Goal: Information Seeking & Learning: Compare options

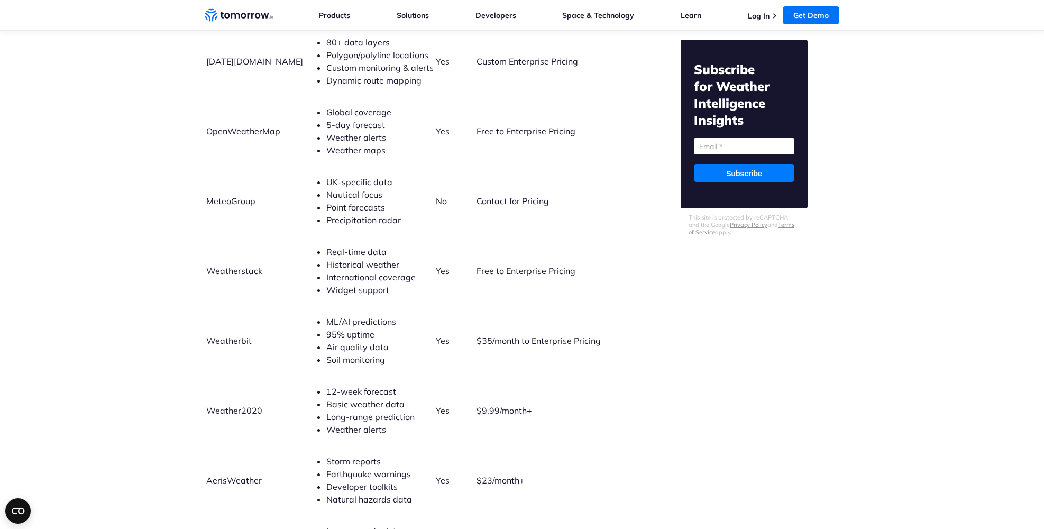
scroll to position [2379, 0]
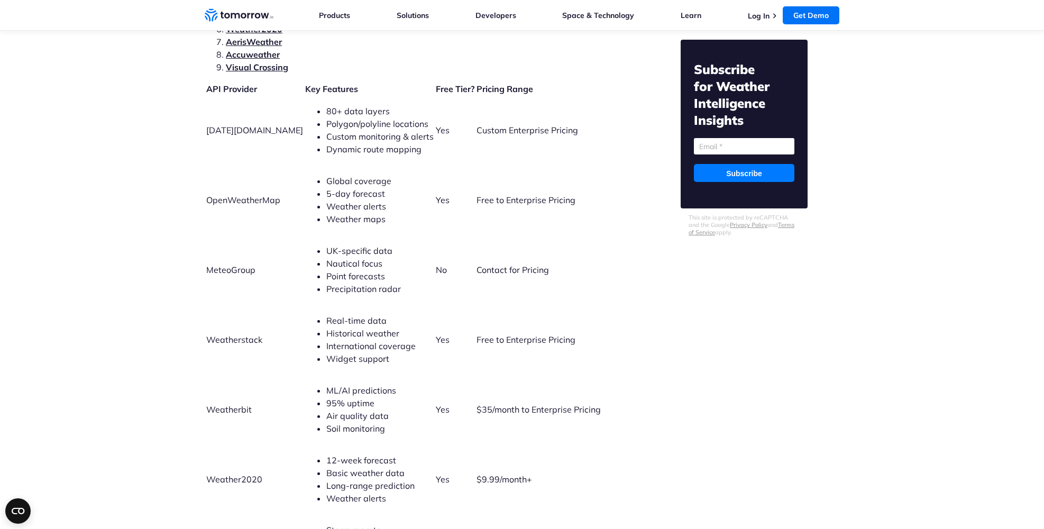
click at [445, 144] on td "Yes" at bounding box center [455, 130] width 40 height 69
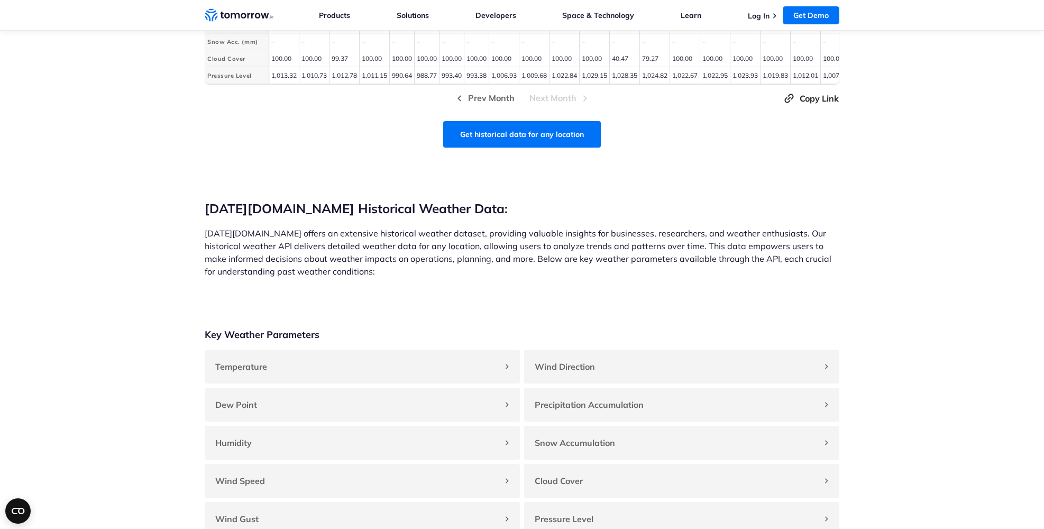
scroll to position [899, 0]
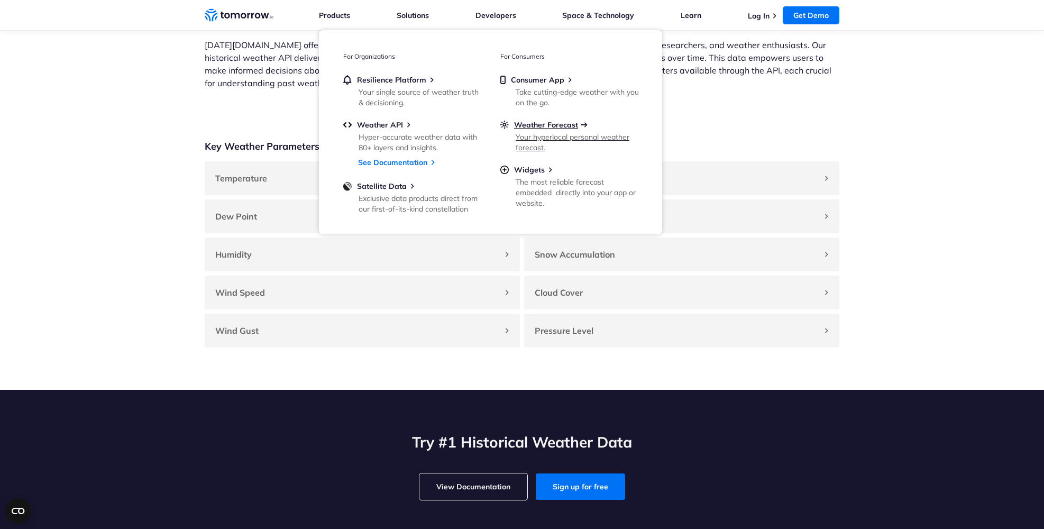
click at [532, 123] on span "Weather Forecast" at bounding box center [546, 125] width 64 height 10
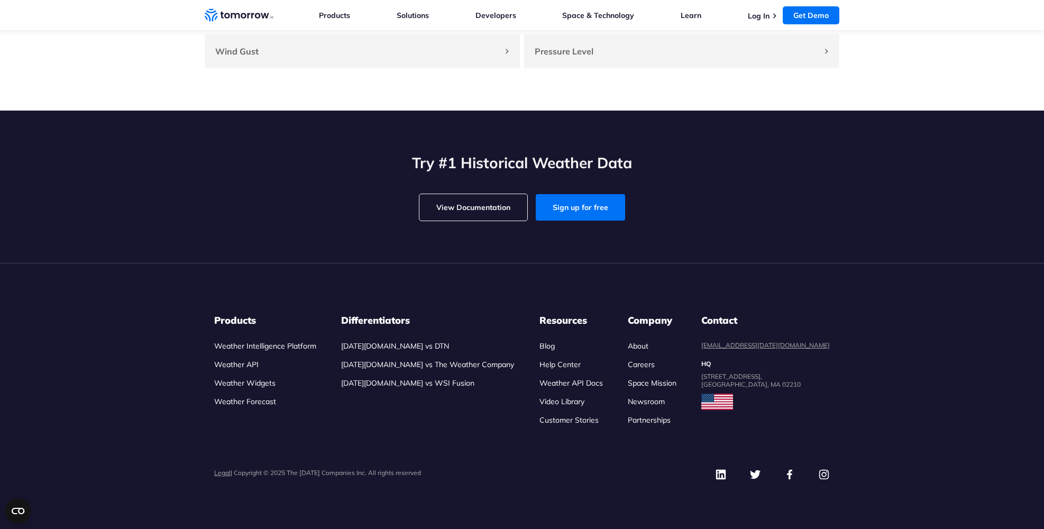
click at [242, 403] on link "Weather Forecast" at bounding box center [245, 401] width 62 height 10
click at [419, 348] on link "Tomorrow.io vs DTN" at bounding box center [395, 346] width 108 height 10
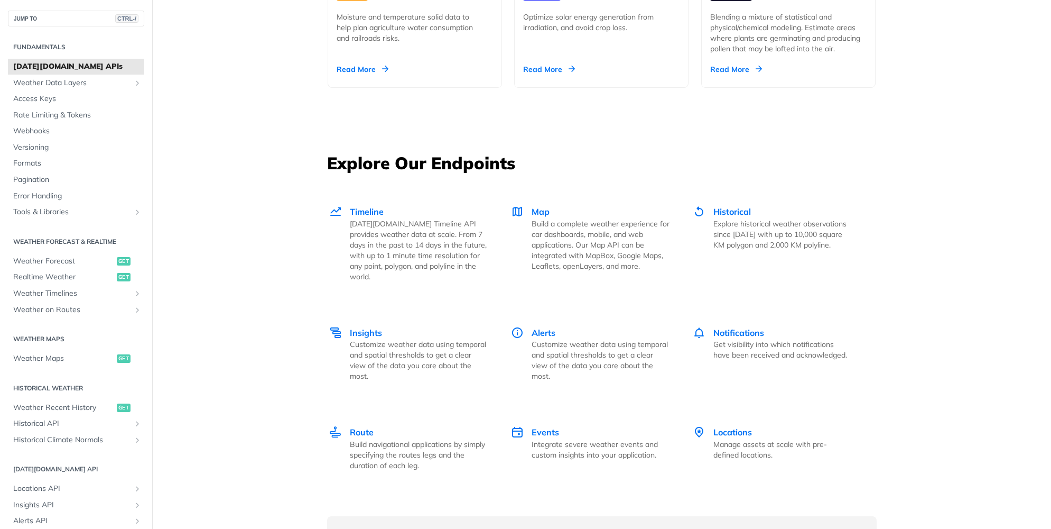
scroll to position [1692, 0]
